Goal: Information Seeking & Learning: Learn about a topic

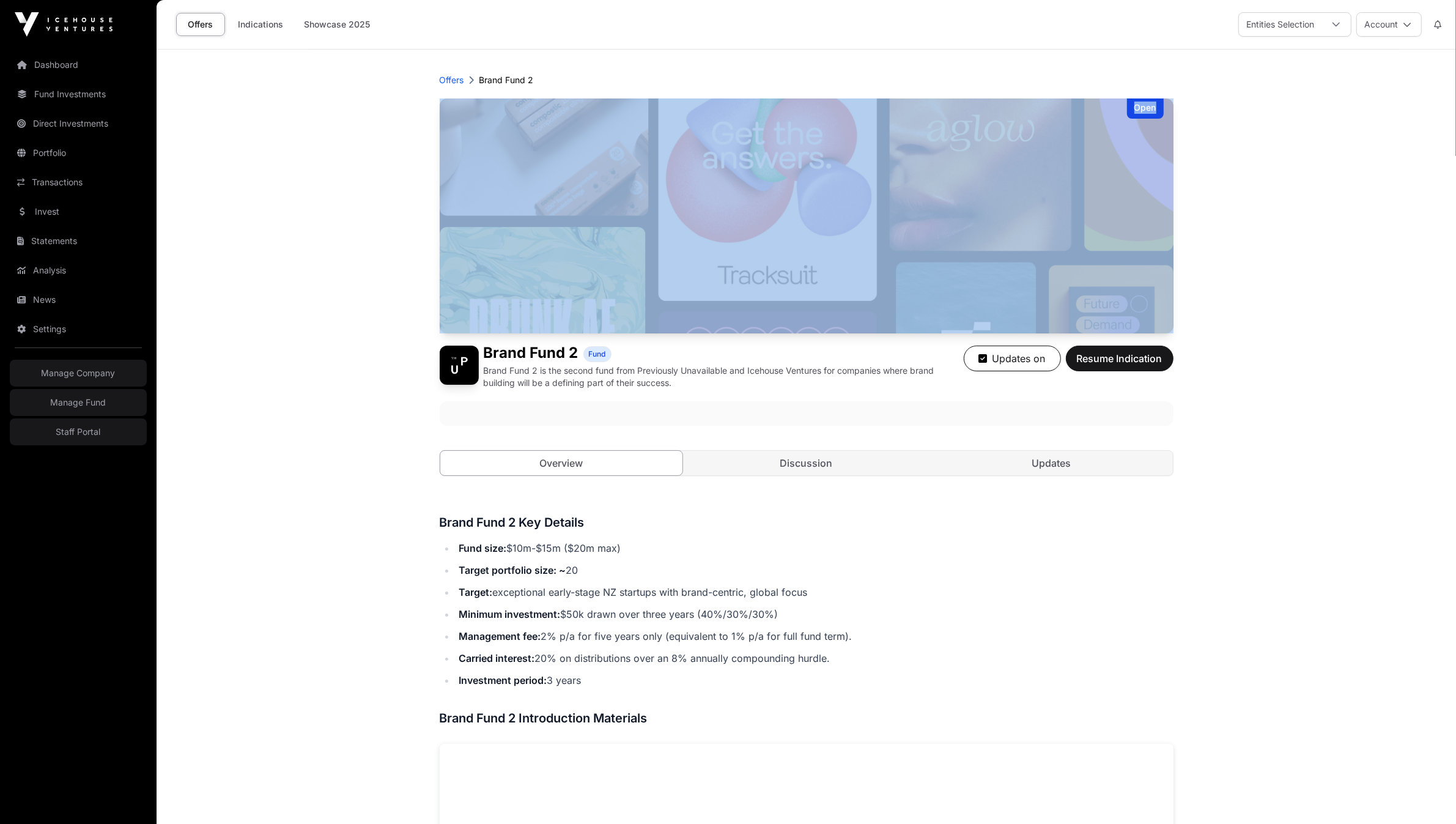
click at [326, 222] on main "Offers Brand Fund 2 Open Brand Fund 2 Fund Brand Fund 2 is the second fund from…" at bounding box center [806, 805] width 1300 height 1510
click at [199, 237] on main "Offers Brand Fund 2 Open Brand Fund 2 Fund Brand Fund 2 is the second fund from…" at bounding box center [806, 805] width 1300 height 1510
